Goal: Find specific page/section: Find specific page/section

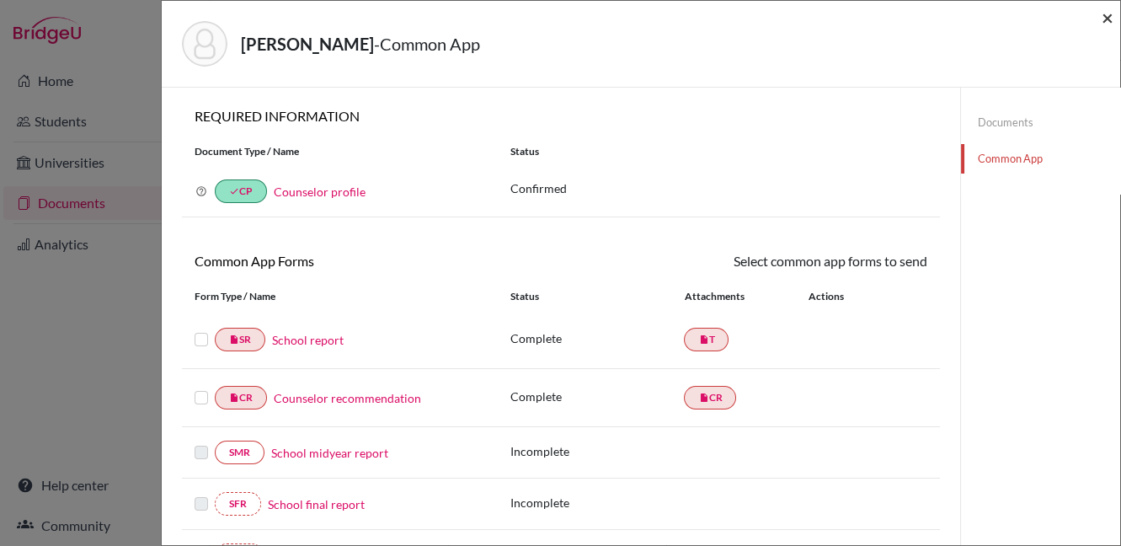
click at [1105, 19] on span "×" at bounding box center [1108, 17] width 12 height 24
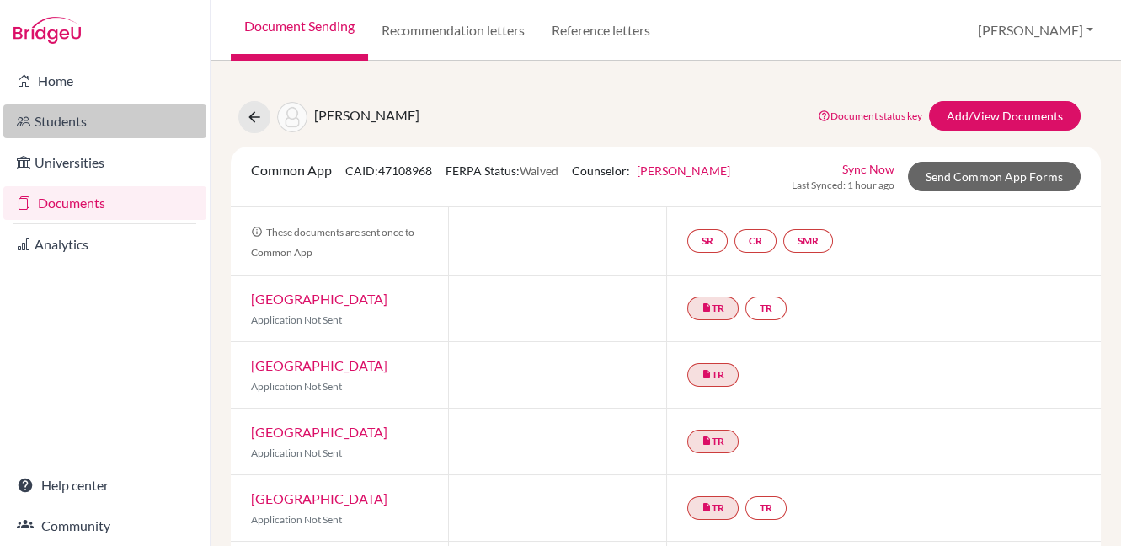
click at [58, 121] on link "Students" at bounding box center [104, 121] width 203 height 34
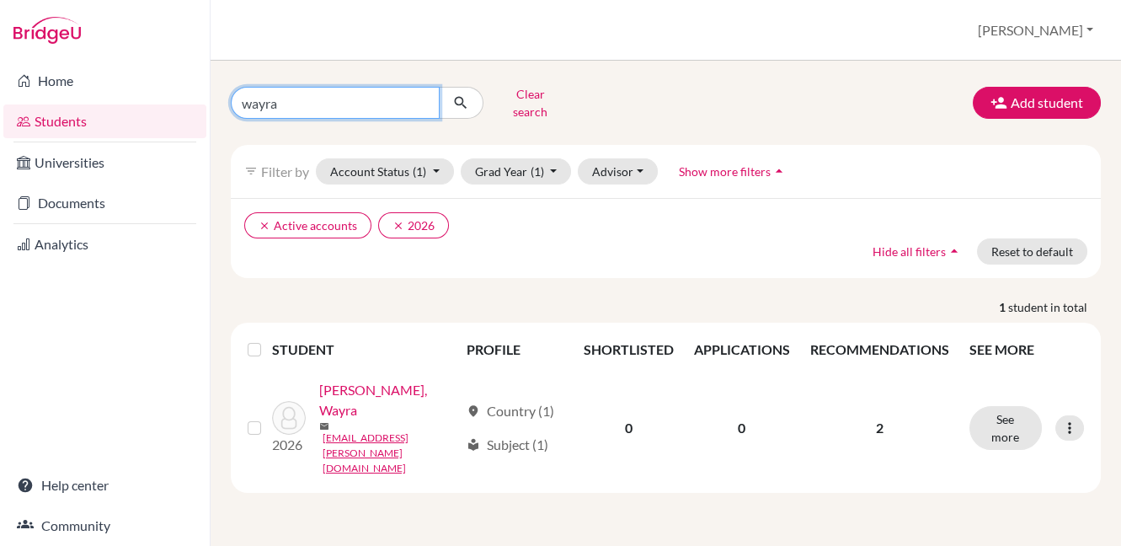
click at [420, 99] on input "wayra" at bounding box center [335, 103] width 209 height 32
type input "raya"
click at [472, 96] on button "submit" at bounding box center [461, 103] width 45 height 32
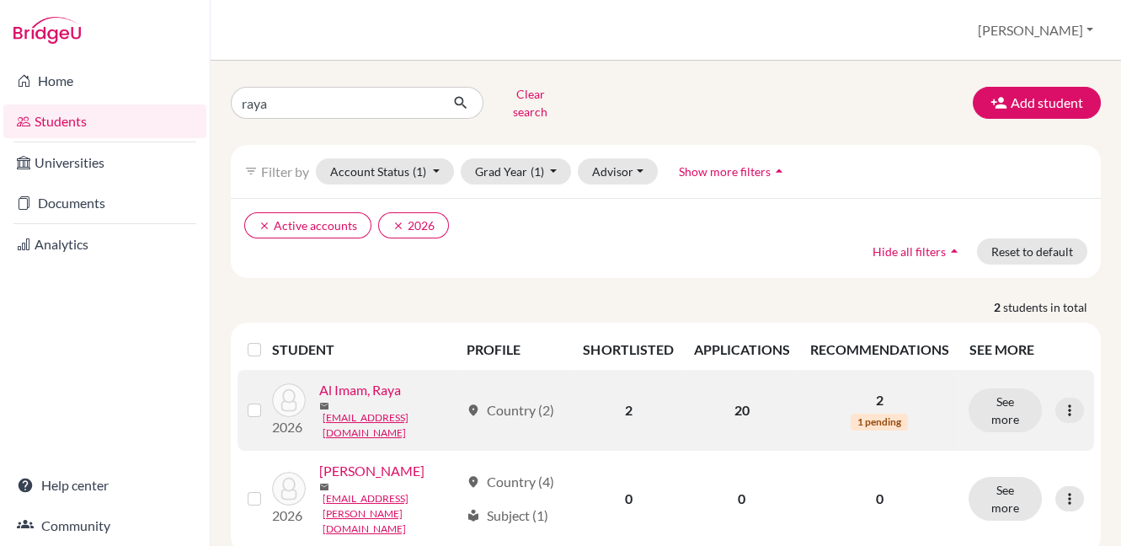
click at [395, 386] on link "Al Imam, Raya" at bounding box center [360, 390] width 82 height 20
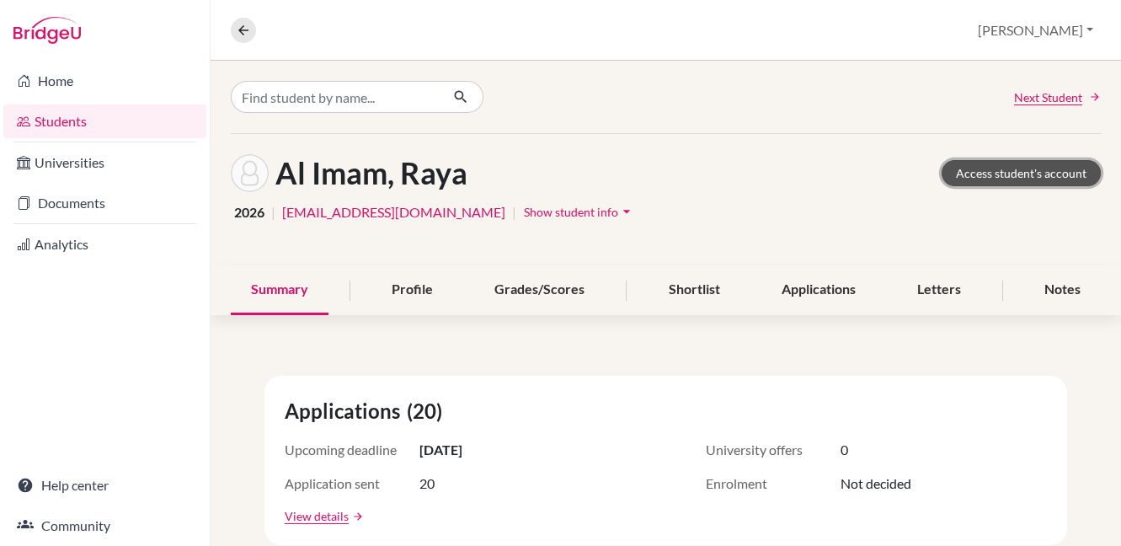
click at [966, 174] on link "Access student's account" at bounding box center [1021, 173] width 159 height 26
